Goal: Task Accomplishment & Management: Manage account settings

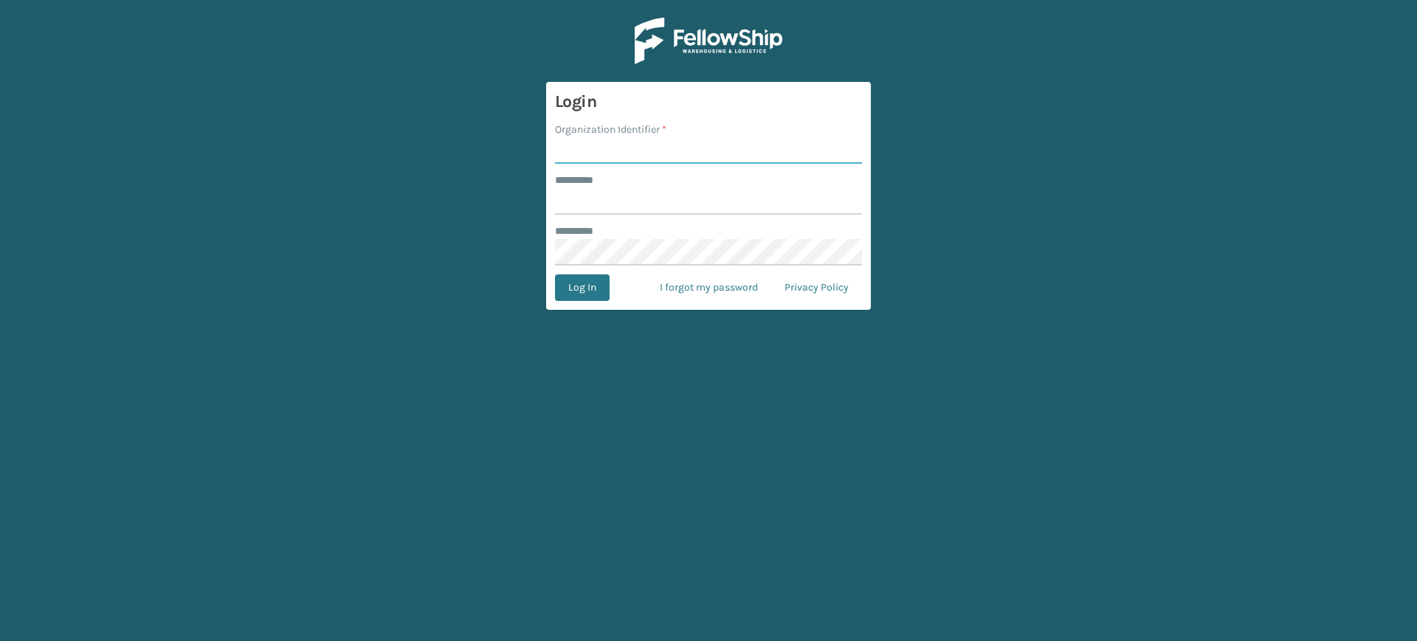
click at [674, 151] on input "Organization Identifier *" at bounding box center [708, 150] width 307 height 27
type input "[PERSON_NAME]"
click at [664, 202] on input "******** *" at bounding box center [708, 201] width 307 height 27
type input "******"
click at [596, 278] on button "Log In" at bounding box center [582, 288] width 55 height 27
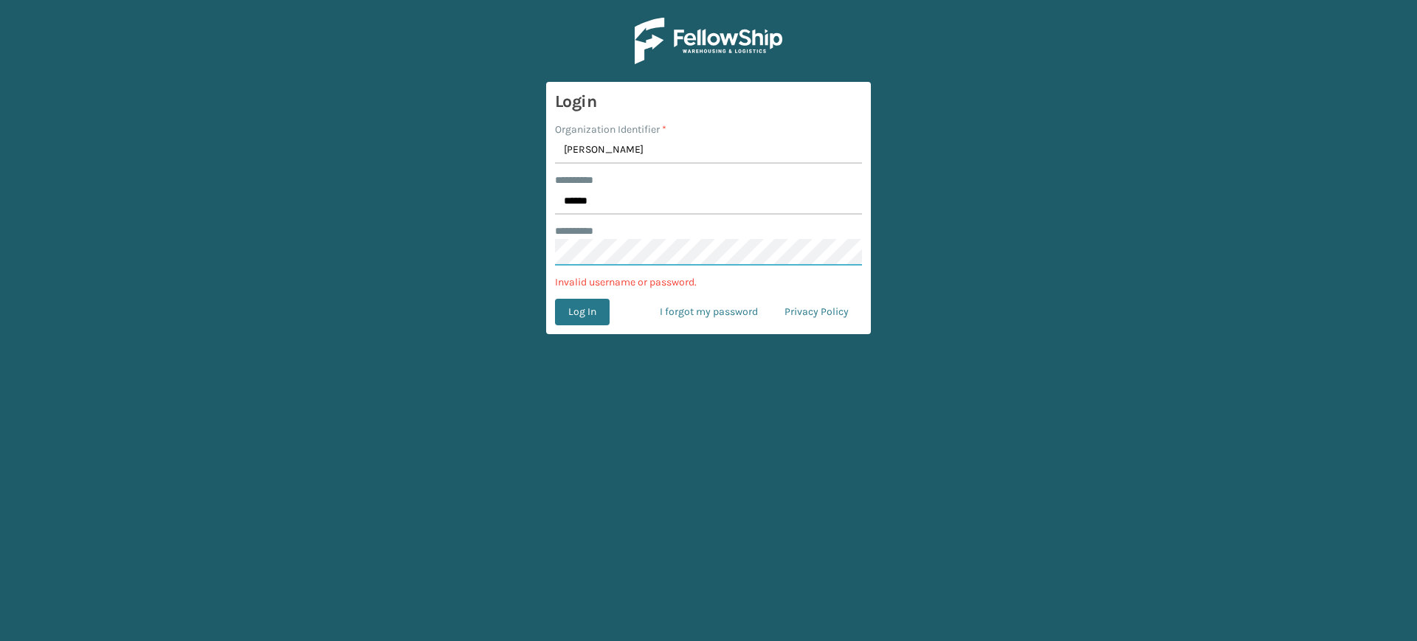
click at [539, 244] on main "Login Organization Identifier * Ladson ******** * ****** ******** * Invalid use…" at bounding box center [708, 320] width 1417 height 641
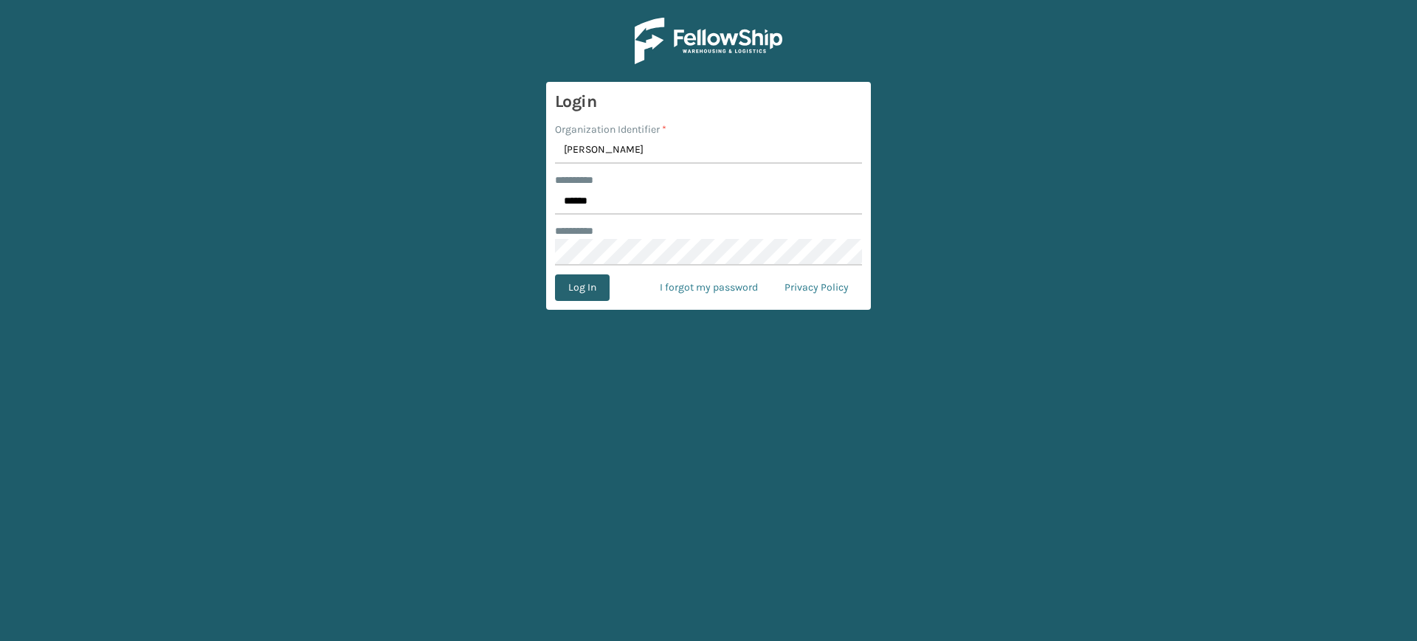
click at [593, 290] on button "Log In" at bounding box center [582, 288] width 55 height 27
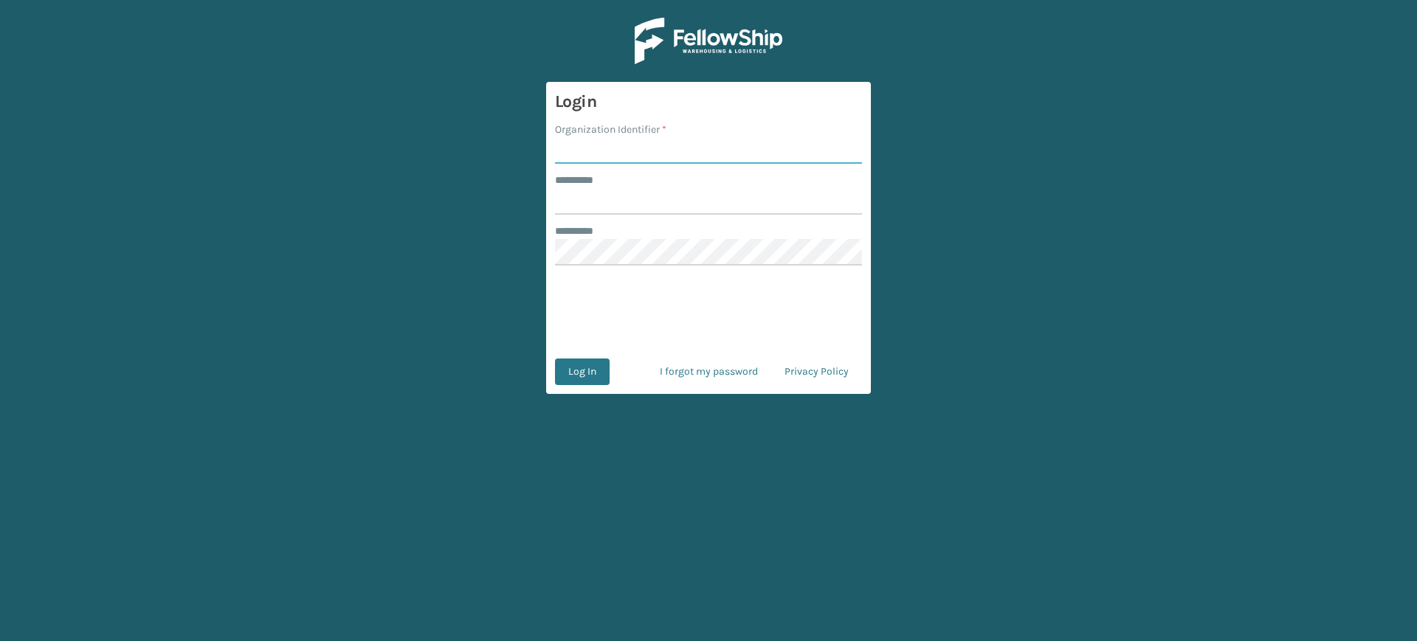
click at [662, 152] on input "Organization Identifier *" at bounding box center [708, 150] width 307 height 27
type input "[PERSON_NAME]"
click at [629, 199] on input "******** *" at bounding box center [708, 201] width 307 height 27
type input "******"
click at [588, 376] on button "Log In" at bounding box center [582, 372] width 55 height 27
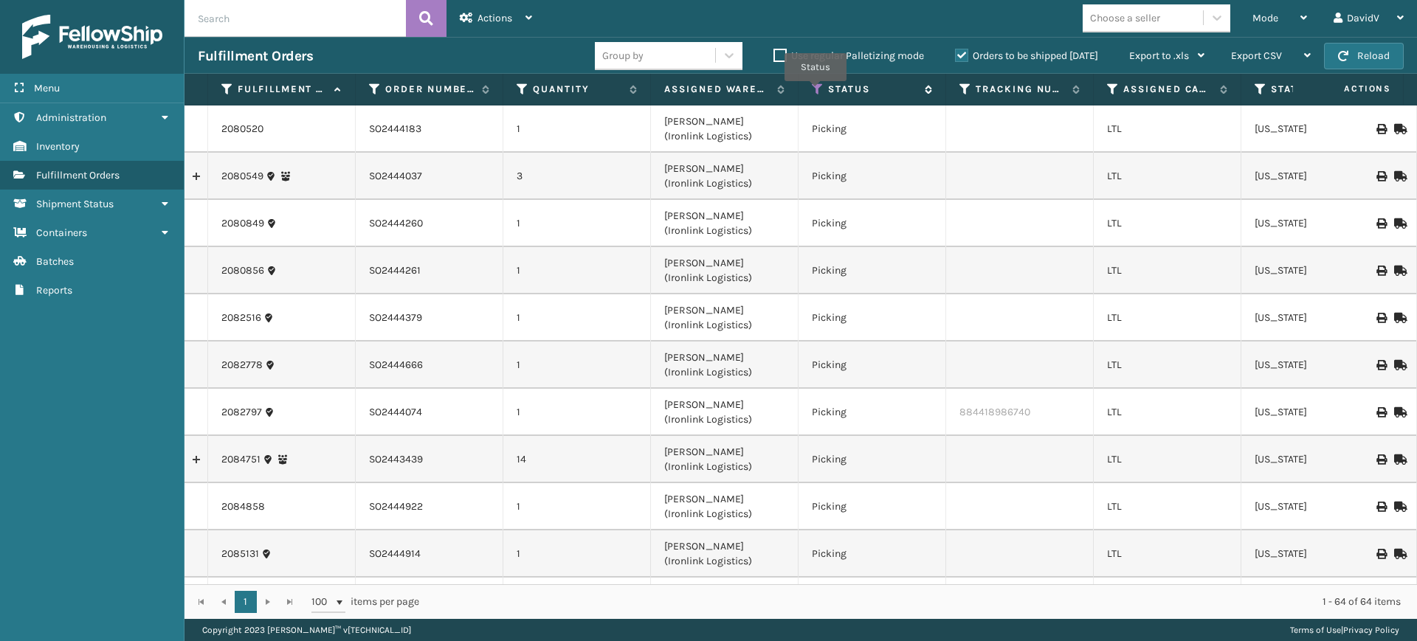
click at [816, 91] on icon at bounding box center [818, 89] width 12 height 13
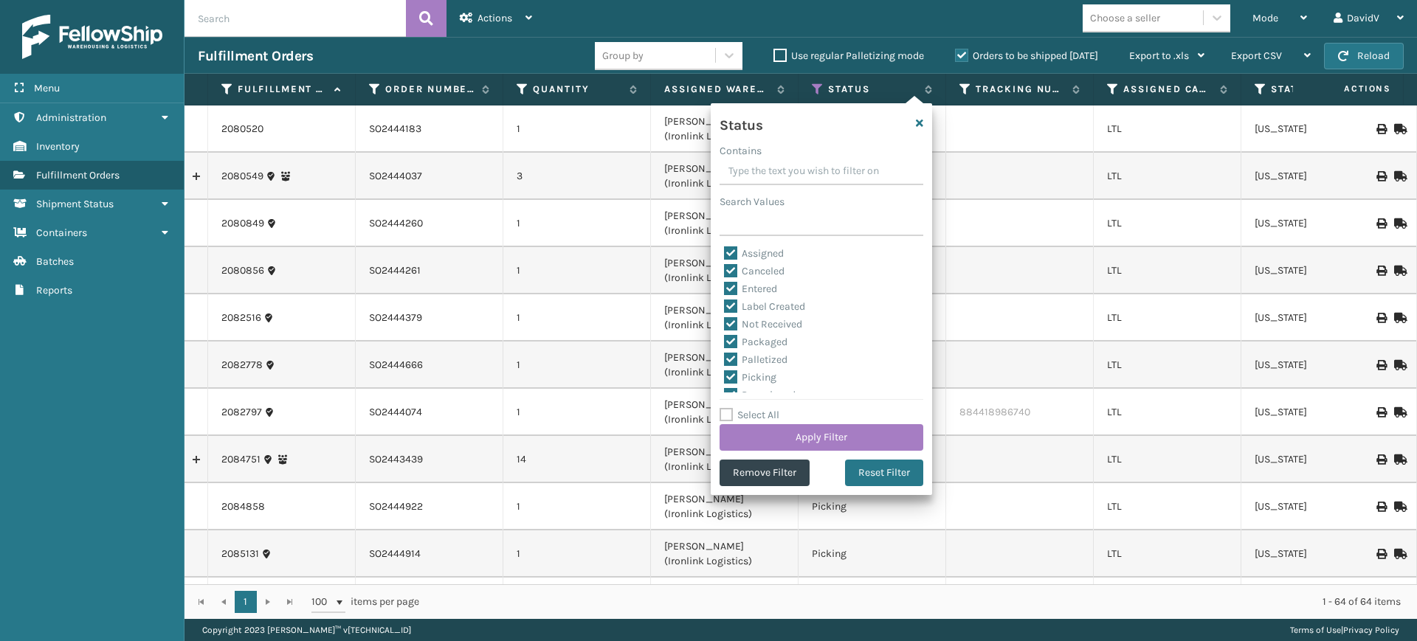
click at [763, 417] on label "Select All" at bounding box center [749, 415] width 60 height 13
click at [763, 408] on input "Select All" at bounding box center [829, 407] width 221 height 1
checkbox input "true"
click at [764, 414] on label "Select All" at bounding box center [749, 415] width 60 height 13
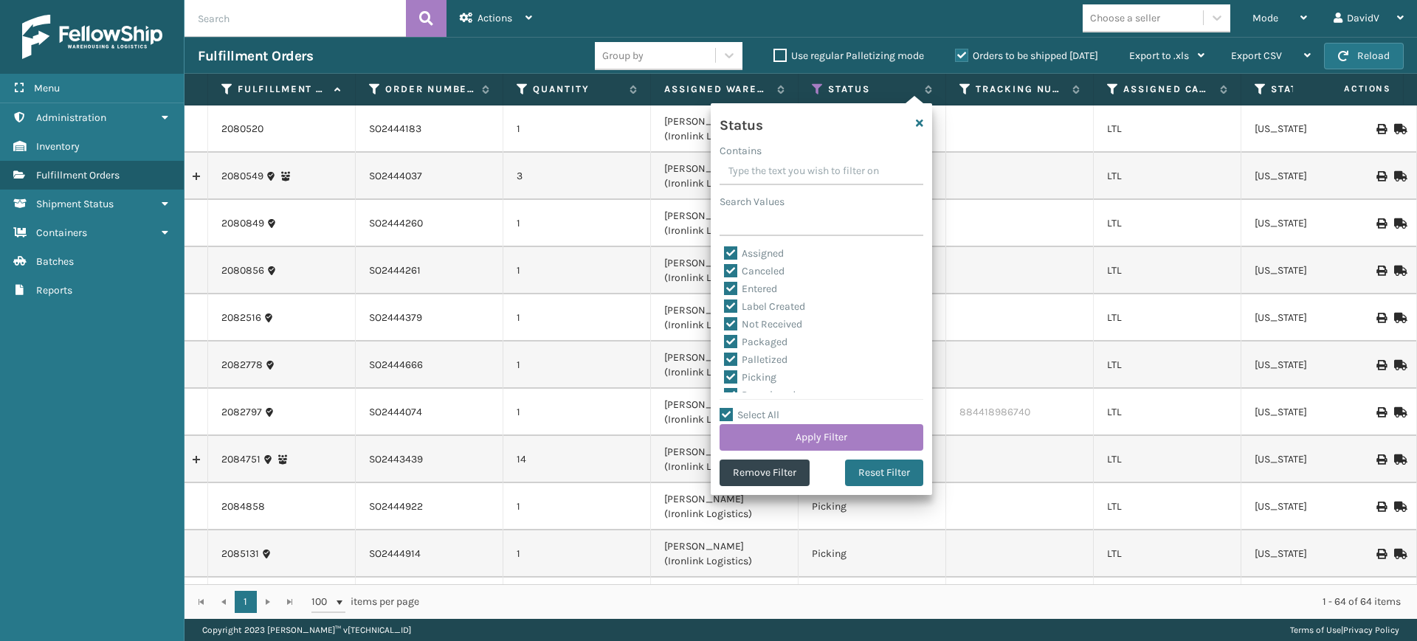
click at [764, 408] on input "Select All" at bounding box center [829, 407] width 221 height 1
checkbox input "false"
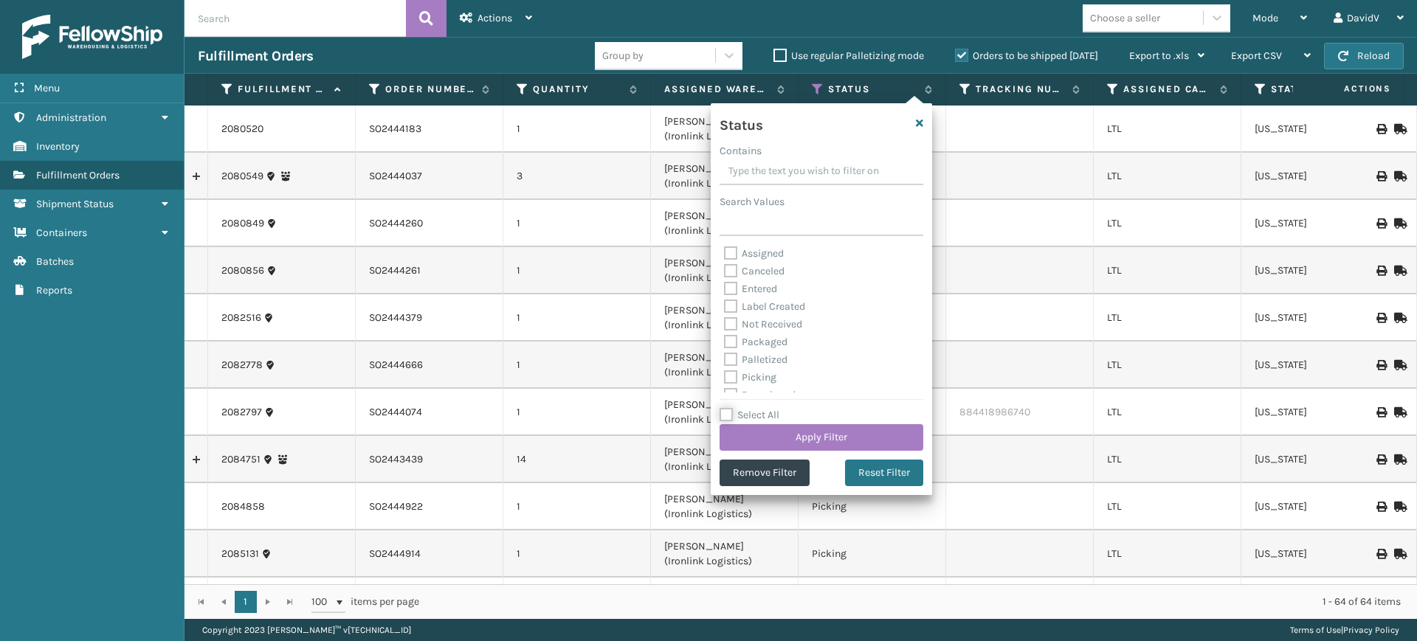
checkbox input "false"
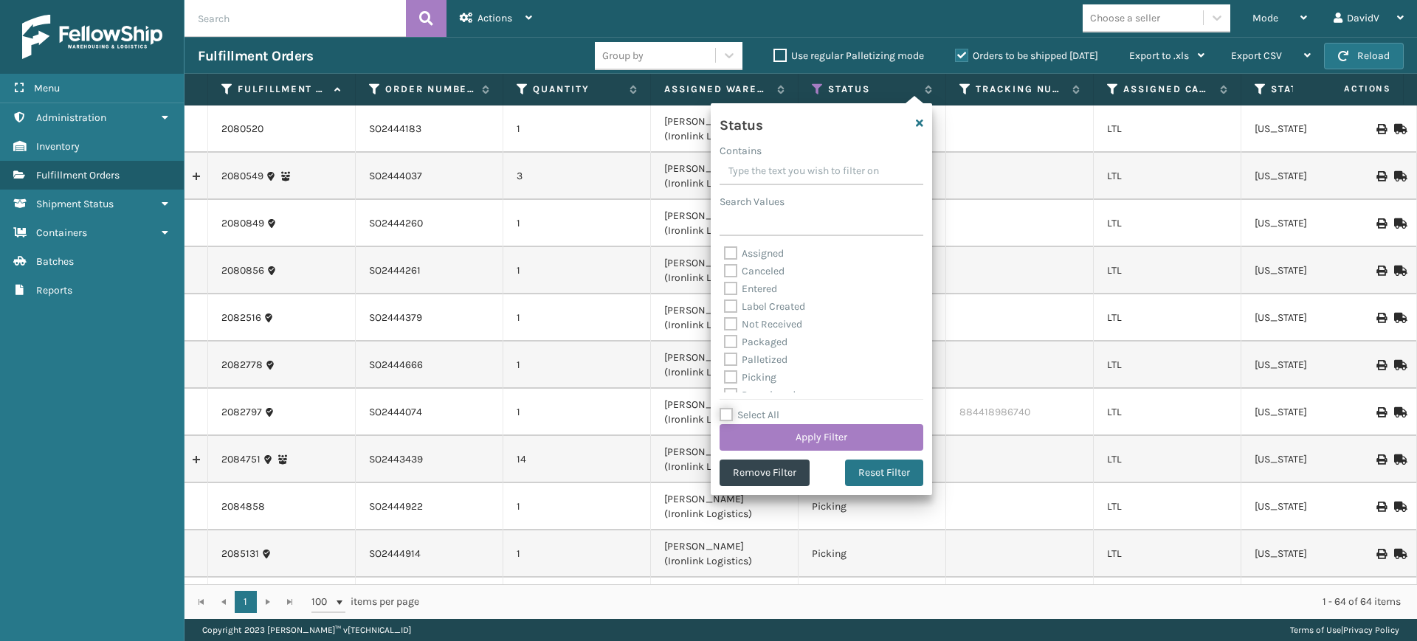
checkbox input "false"
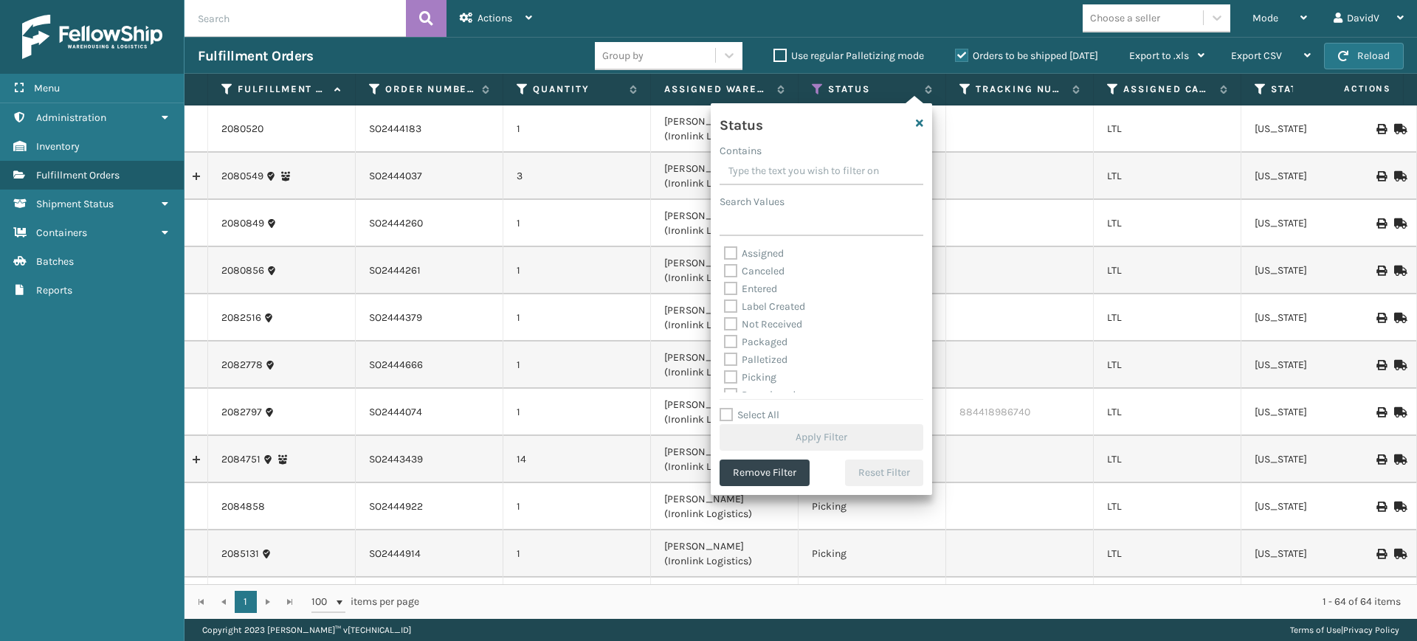
click at [749, 247] on label "Assigned" at bounding box center [754, 253] width 60 height 13
click at [725, 247] on input "Assigned" at bounding box center [724, 250] width 1 height 10
checkbox input "true"
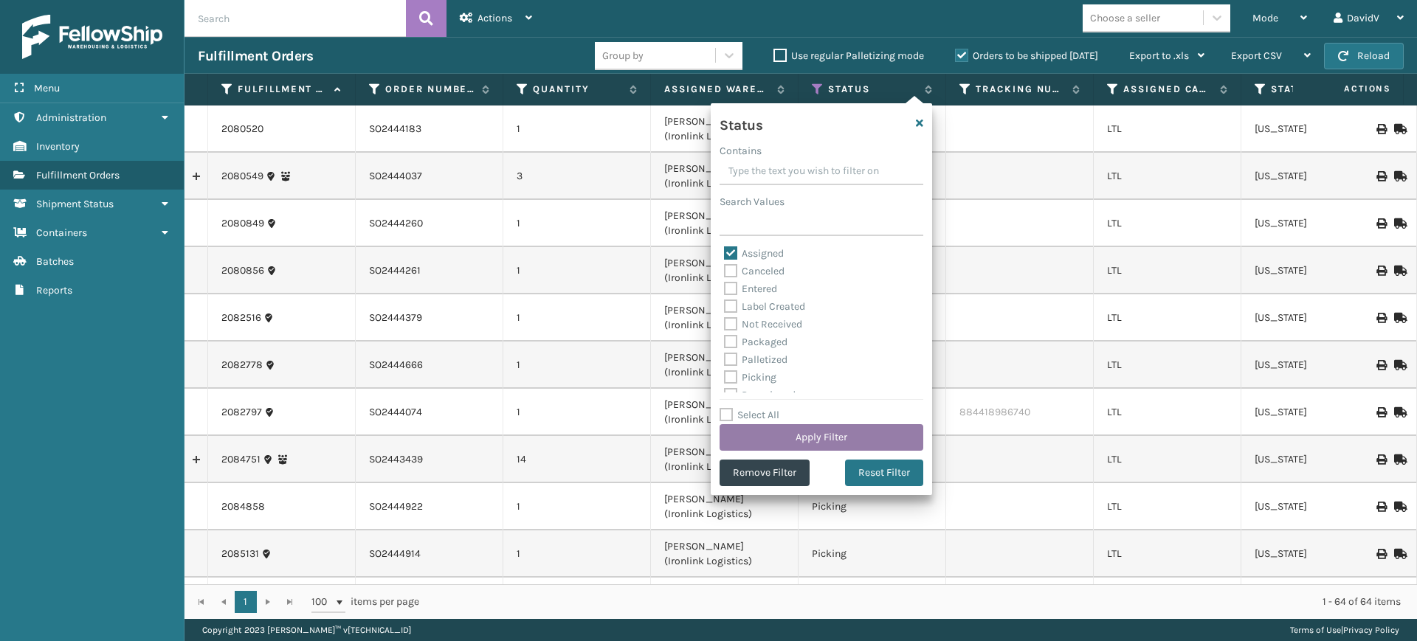
click at [771, 432] on button "Apply Filter" at bounding box center [821, 437] width 204 height 27
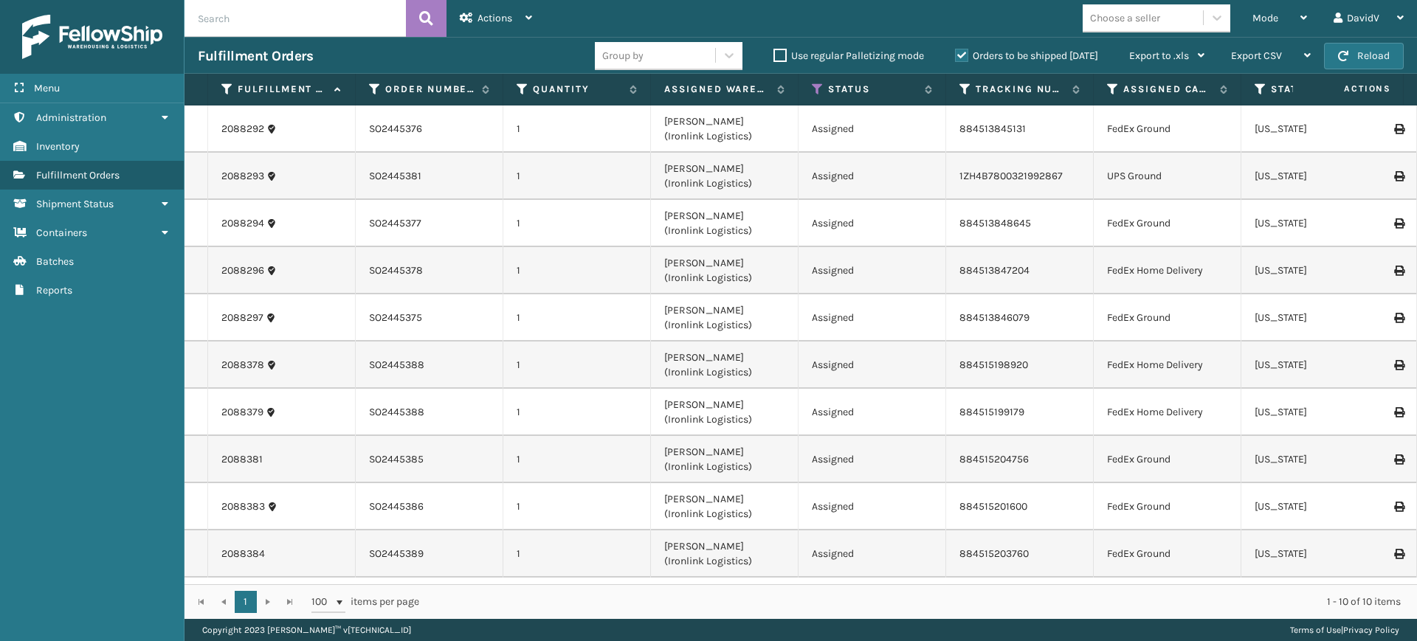
click at [963, 55] on label "Orders to be shipped today" at bounding box center [1026, 55] width 143 height 13
click at [956, 55] on input "Orders to be shipped today" at bounding box center [955, 52] width 1 height 10
click at [963, 55] on label "Orders to be shipped today" at bounding box center [1026, 55] width 143 height 13
click at [956, 55] on input "Orders to be shipped today" at bounding box center [955, 52] width 1 height 10
click at [956, 54] on label "Orders to be shipped today" at bounding box center [1026, 55] width 143 height 13
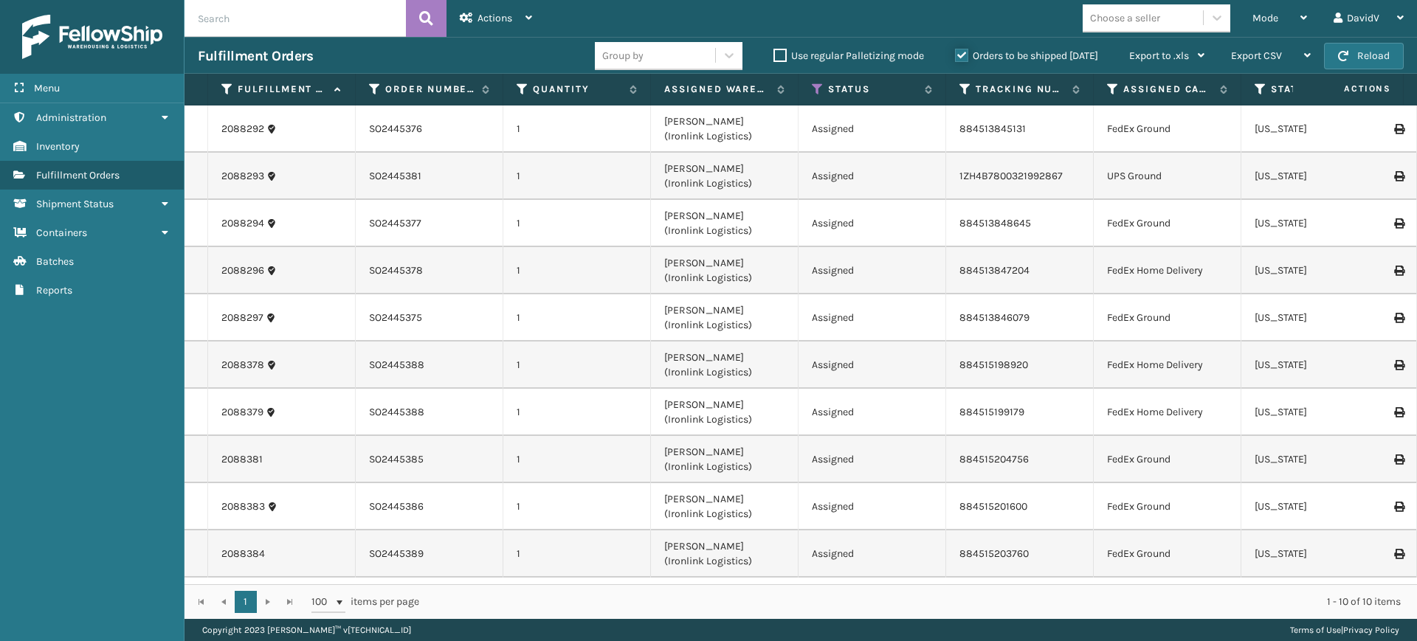
click at [956, 54] on input "Orders to be shipped today" at bounding box center [955, 52] width 1 height 10
click at [965, 57] on label "Orders to be shipped today" at bounding box center [1026, 55] width 143 height 13
click at [956, 57] on input "Orders to be shipped today" at bounding box center [955, 52] width 1 height 10
